Goal: Navigation & Orientation: Find specific page/section

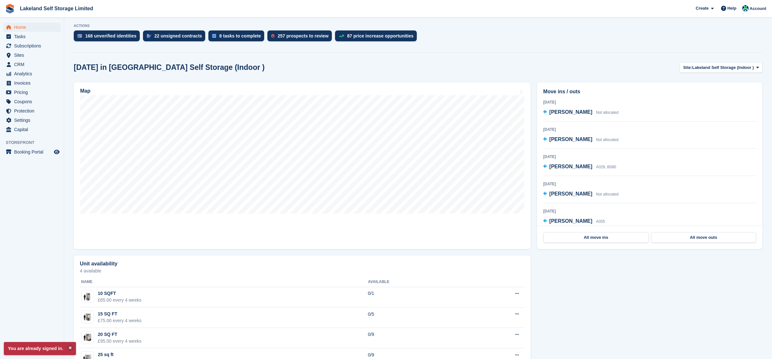
scroll to position [129, 0]
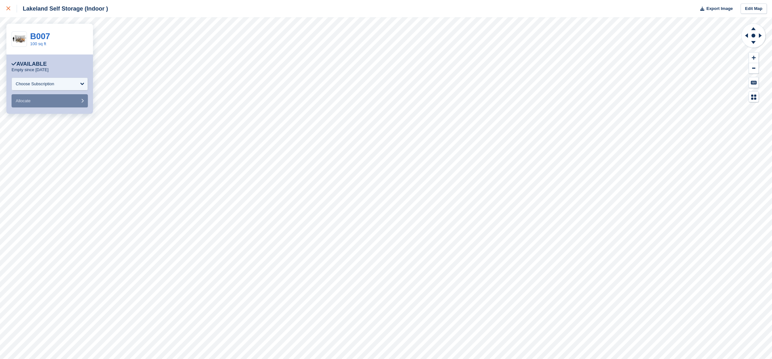
click at [7, 6] on div at bounding box center [11, 9] width 11 height 8
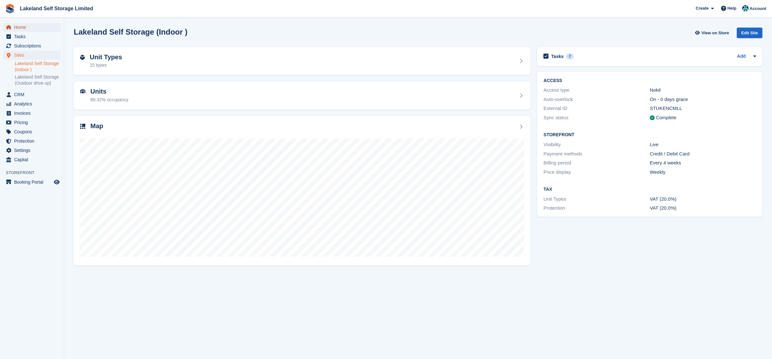
click at [32, 26] on span "Home" at bounding box center [33, 27] width 38 height 9
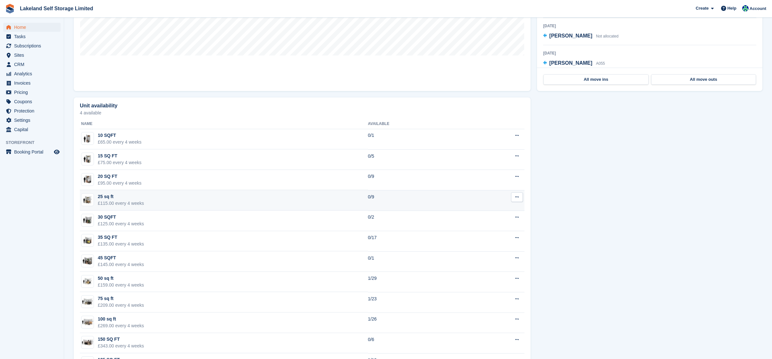
scroll to position [287, 0]
